Goal: Task Accomplishment & Management: Use online tool/utility

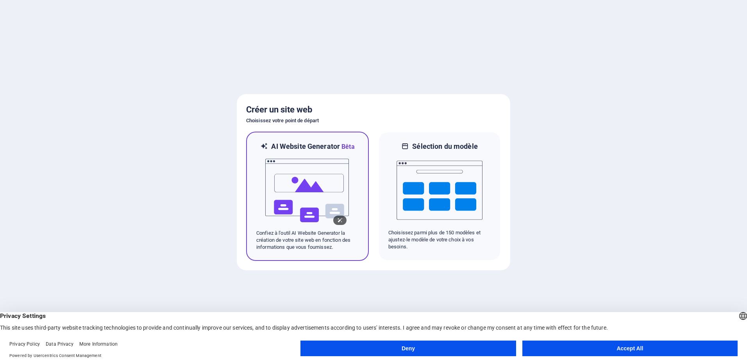
click at [315, 175] on img at bounding box center [307, 191] width 86 height 78
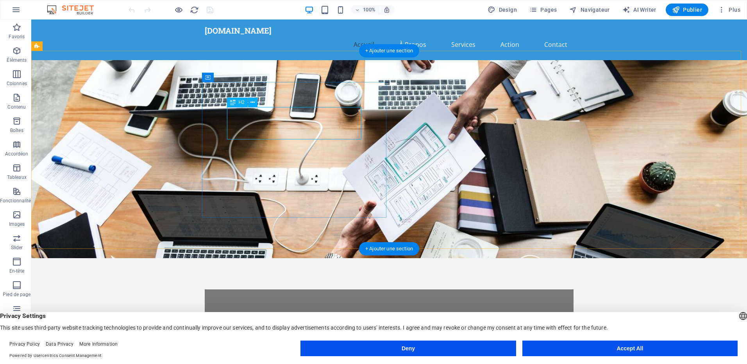
click at [295, 314] on div "Développement Web de Qualité" at bounding box center [389, 322] width 319 height 16
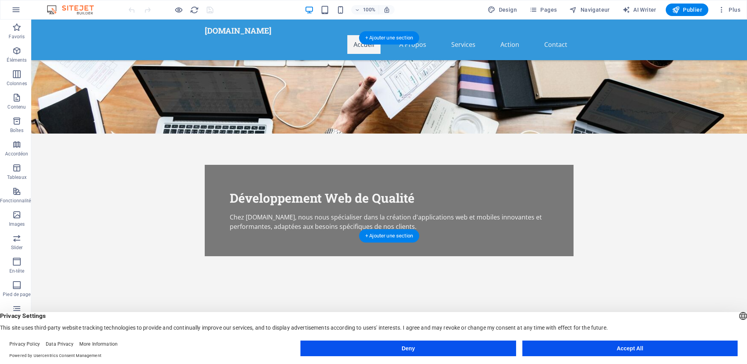
scroll to position [117, 0]
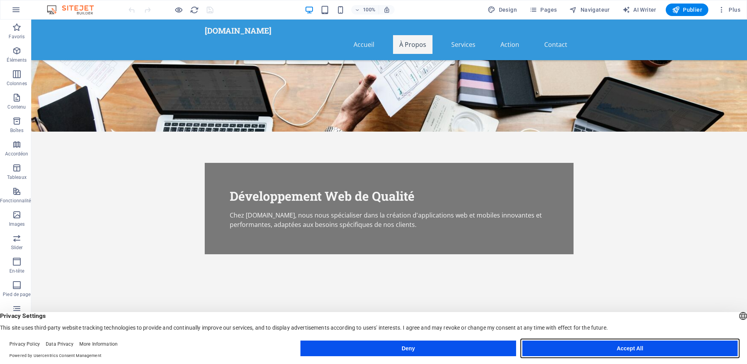
click at [641, 350] on button "Accept All" at bounding box center [629, 349] width 215 height 16
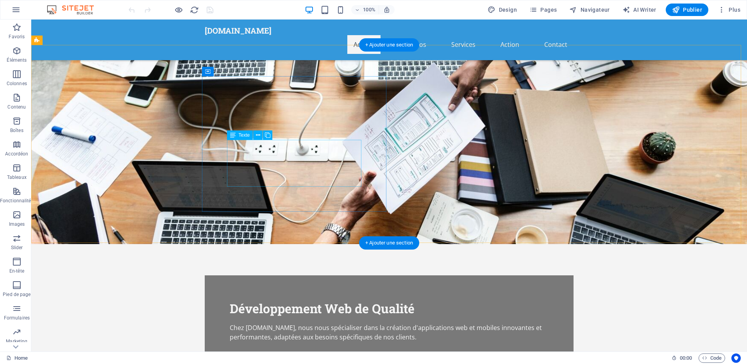
scroll to position [0, 0]
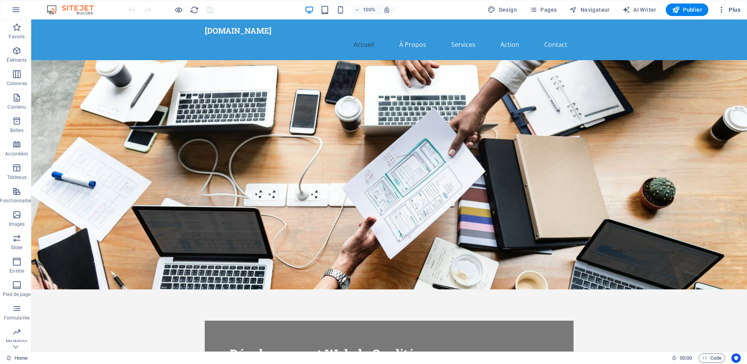
click at [737, 7] on span "Plus" at bounding box center [729, 10] width 23 height 8
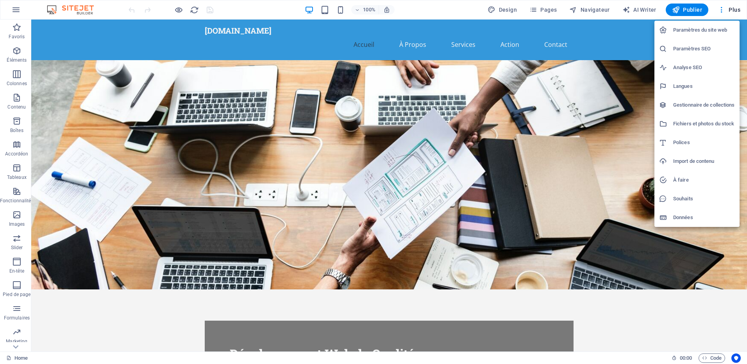
click at [345, 9] on div at bounding box center [373, 182] width 747 height 364
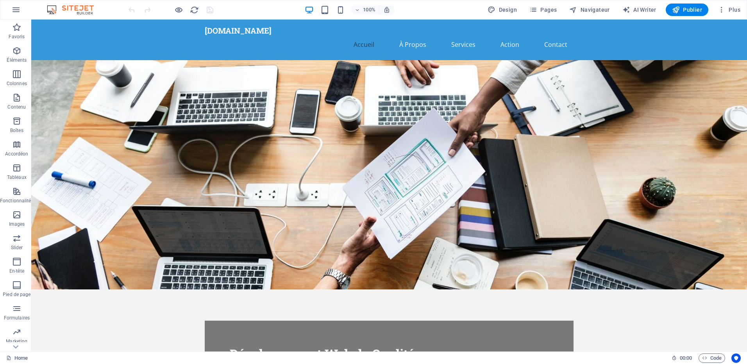
click at [341, 11] on icon "button" at bounding box center [340, 9] width 9 height 9
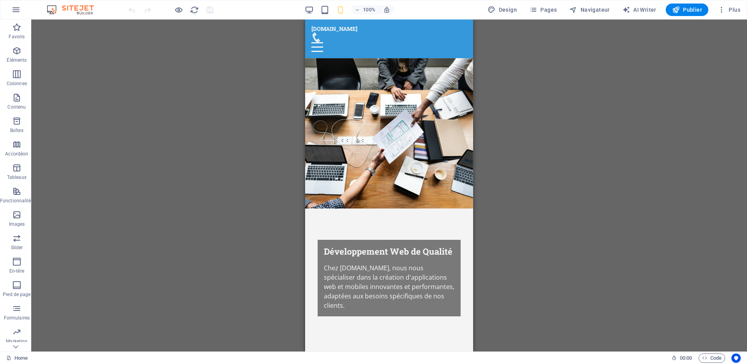
click at [515, 114] on div "Glissez et déposez l'élément de votre choix pour remplacer le contenu existant.…" at bounding box center [389, 186] width 716 height 332
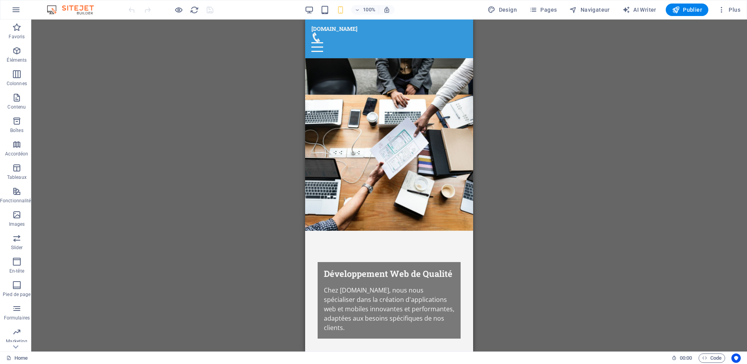
drag, startPoint x: 470, startPoint y: 105, endPoint x: 780, endPoint y: 55, distance: 313.9
click at [452, 42] on div at bounding box center [388, 47] width 155 height 10
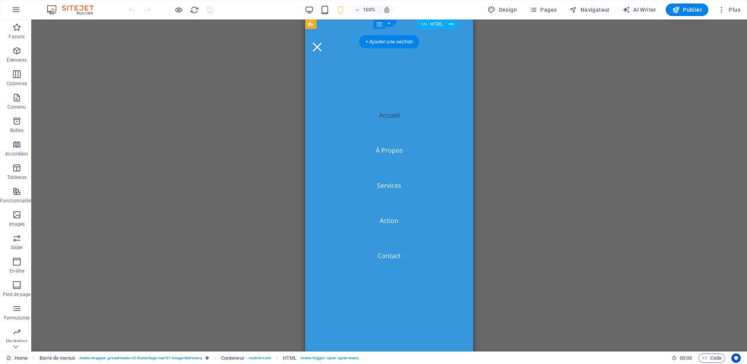
click at [323, 42] on div at bounding box center [317, 47] width 12 height 10
